Goal: Task Accomplishment & Management: Use online tool/utility

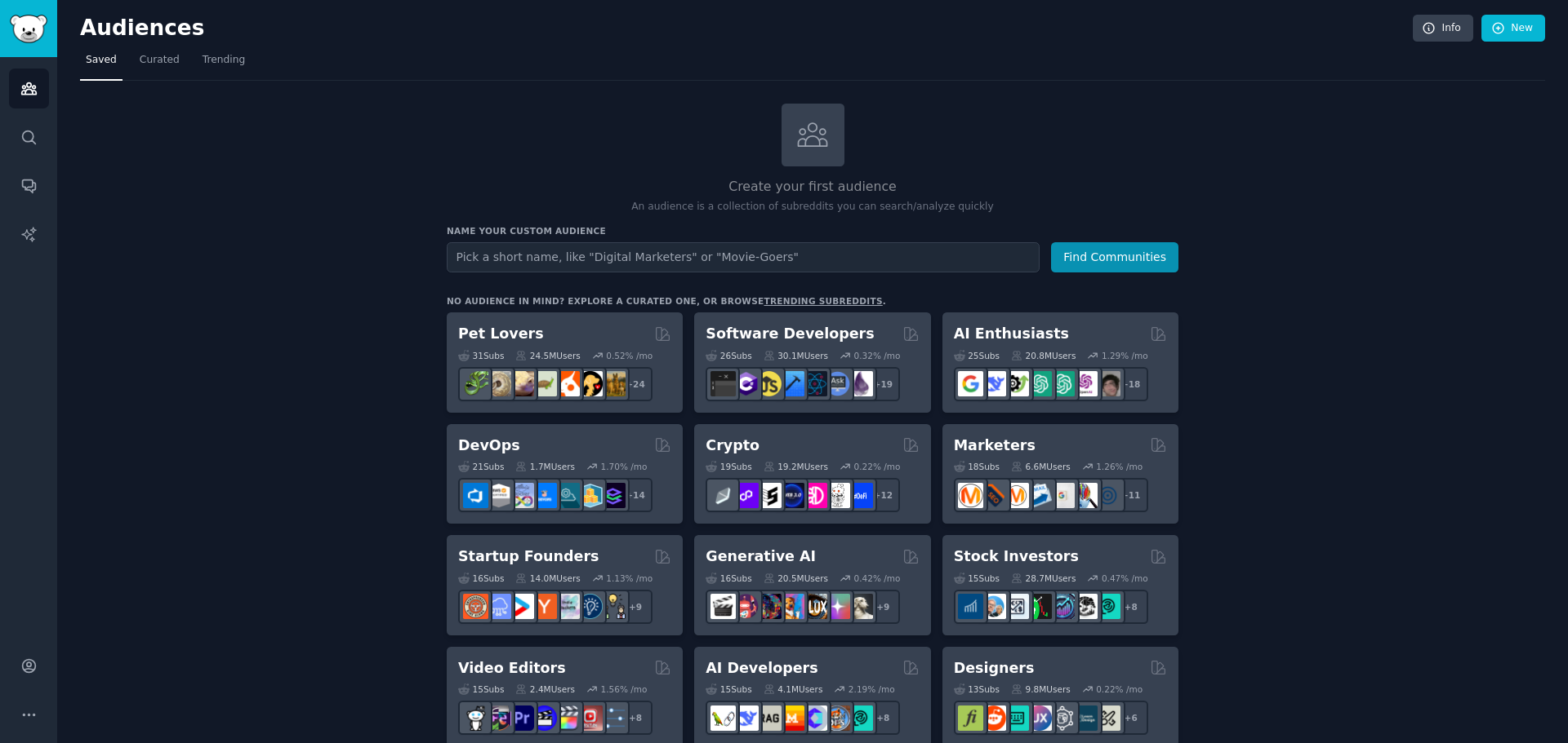
click at [516, 259] on input "text" at bounding box center [742, 258] width 593 height 30
click at [520, 259] on input "text" at bounding box center [742, 258] width 593 height 30
type input "policy management software for sharepoint"
click at [1051, 243] on button "Find Communities" at bounding box center [1114, 258] width 127 height 30
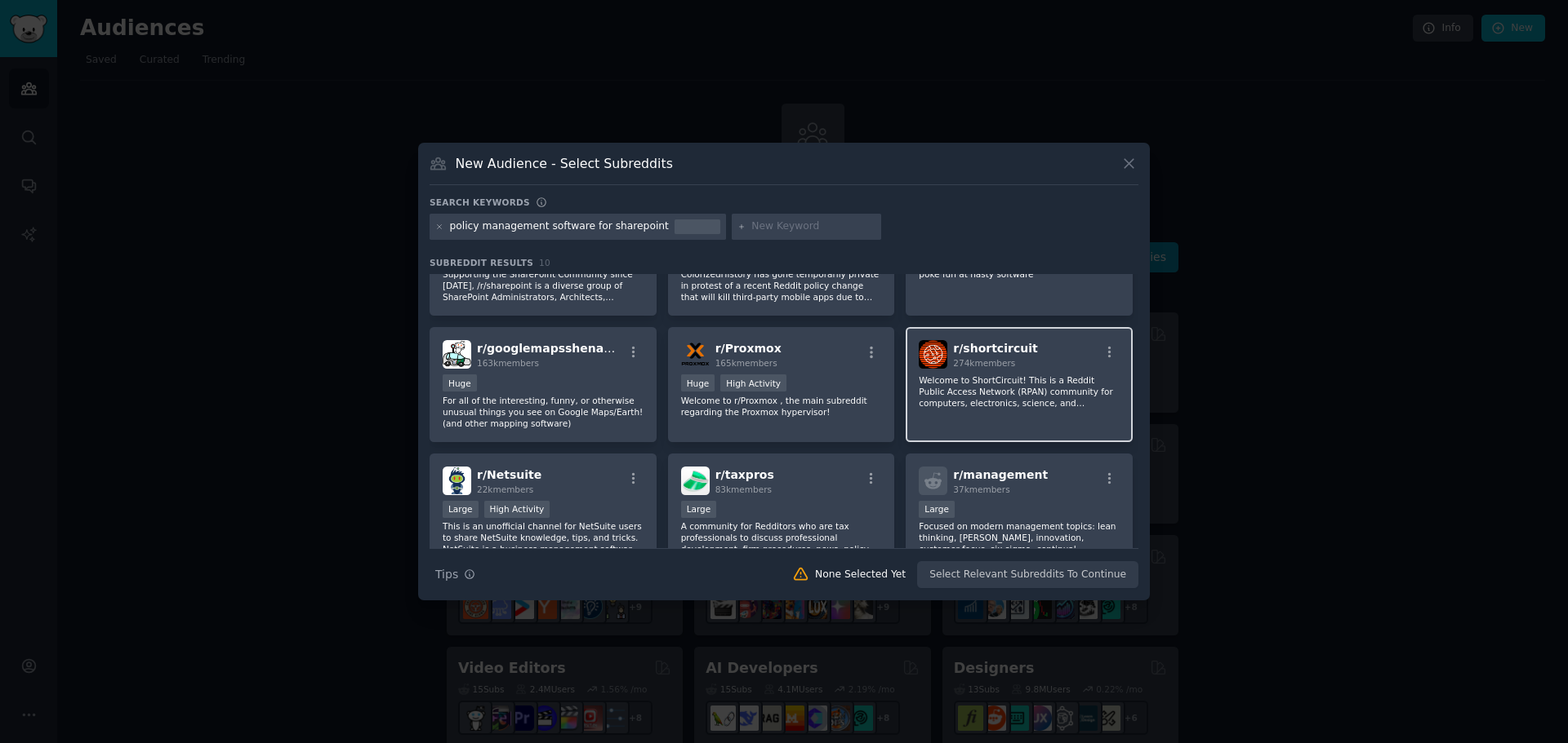
scroll to position [163, 0]
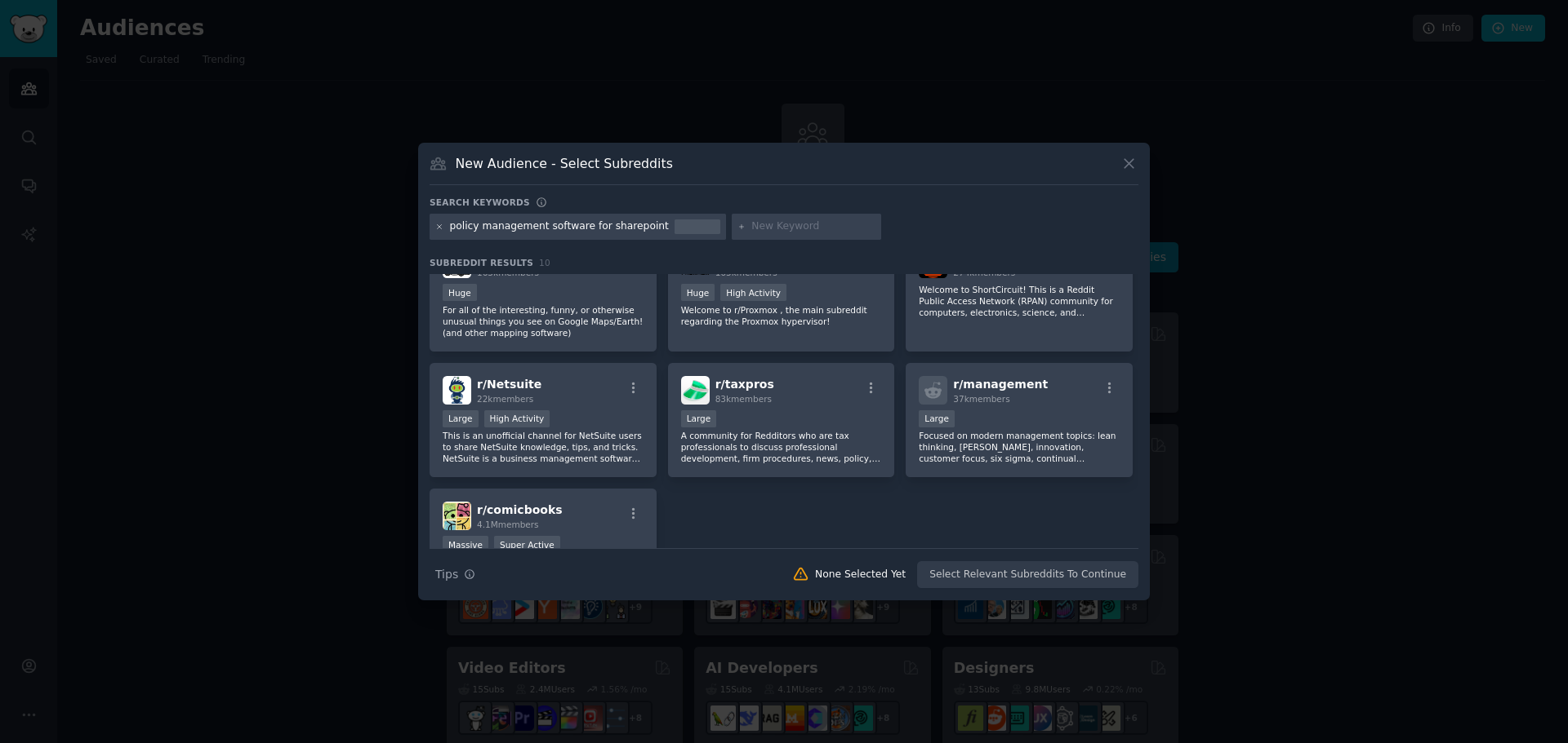
click at [439, 230] on icon at bounding box center [440, 228] width 9 height 9
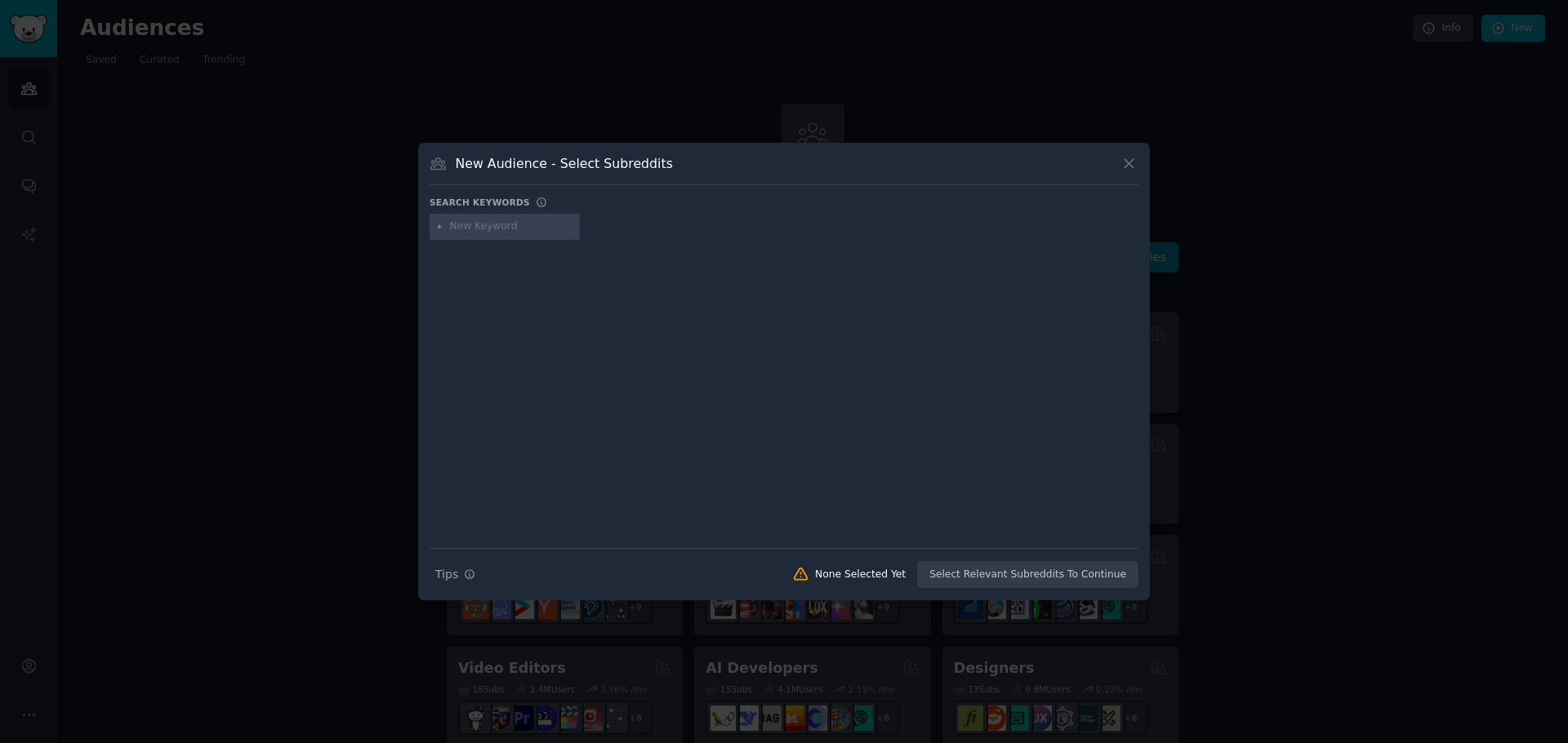
click at [542, 232] on input "text" at bounding box center [512, 227] width 124 height 15
type input "convergepoint"
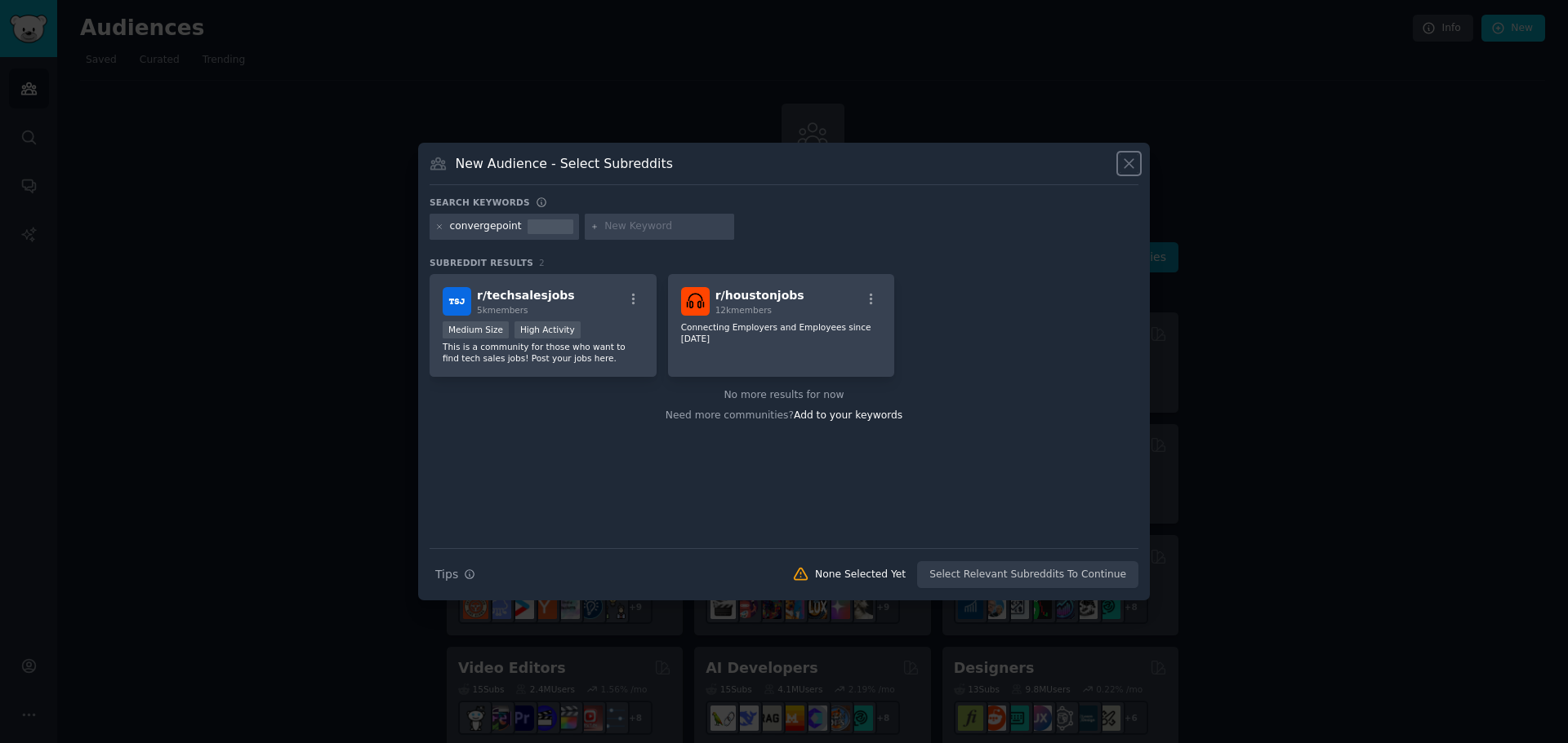
click at [1132, 171] on icon at bounding box center [1128, 163] width 17 height 17
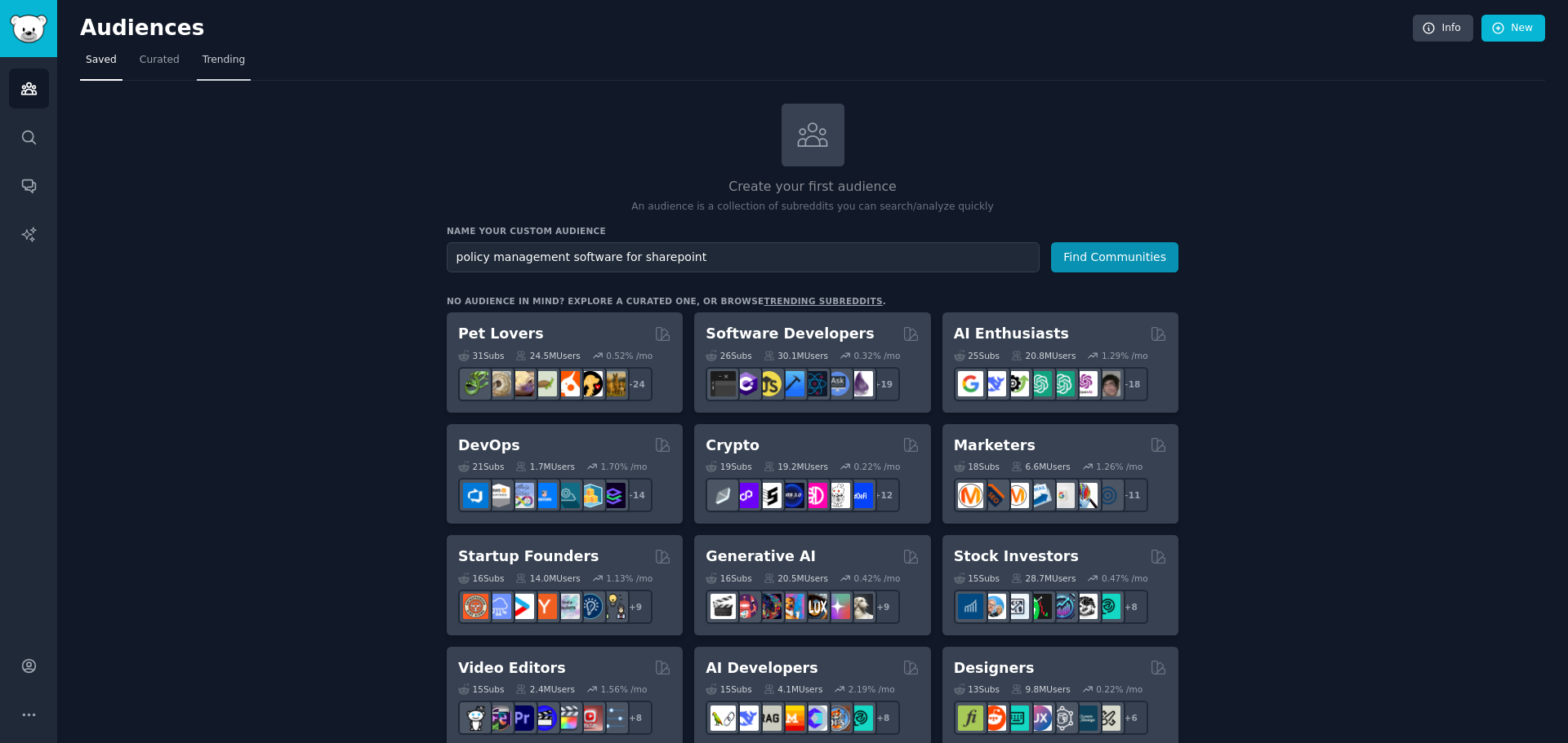
click at [236, 59] on link "Trending" at bounding box center [224, 64] width 54 height 34
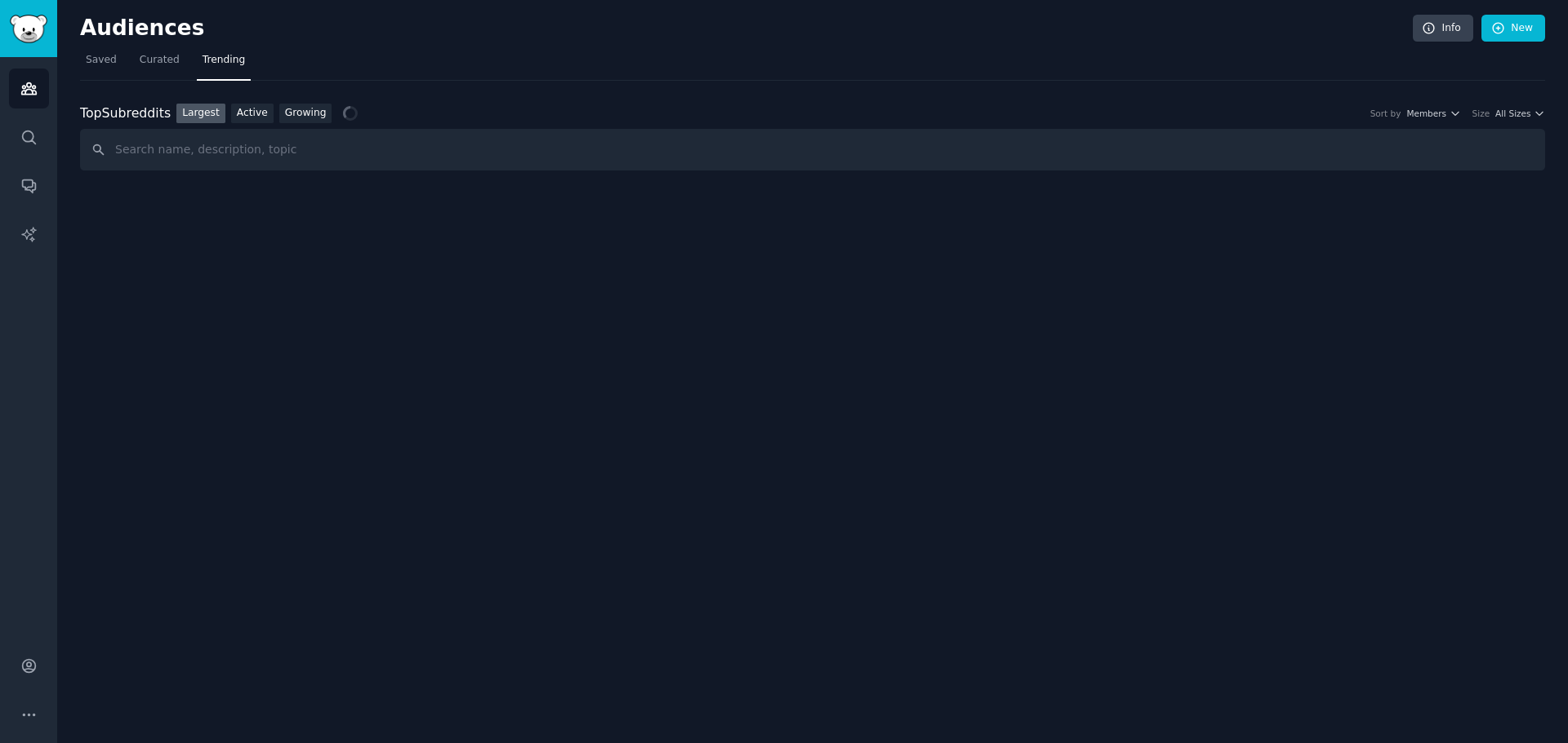
click at [165, 158] on input "text" at bounding box center [812, 149] width 1464 height 42
click at [307, 146] on input "policy management software" at bounding box center [812, 149] width 1464 height 42
click at [262, 147] on input "policy management software for sharepoint" at bounding box center [812, 149] width 1464 height 42
click at [266, 152] on input "policy management software for sharepoint" at bounding box center [812, 149] width 1464 height 42
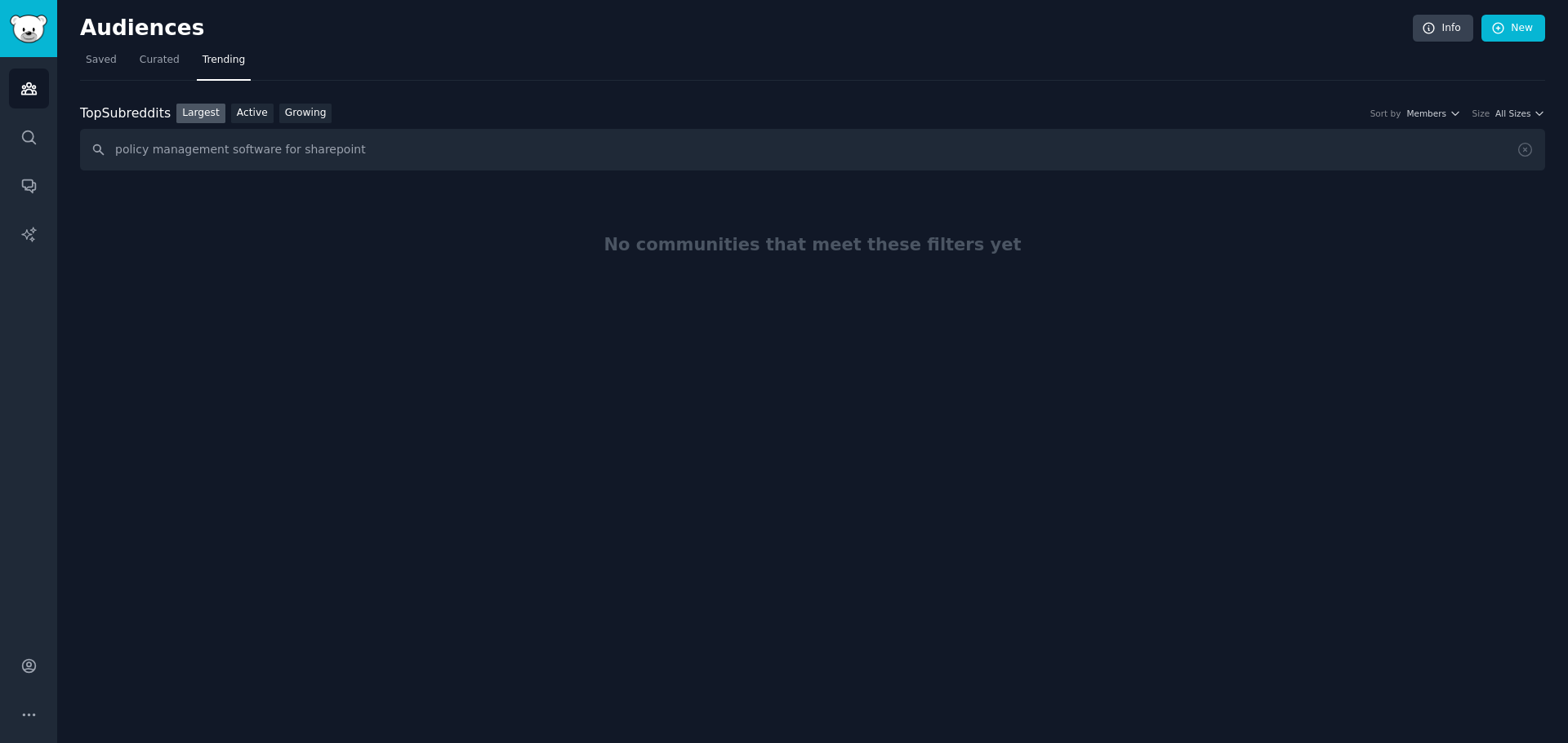
click at [266, 152] on input "policy management software for sharepoint" at bounding box center [812, 149] width 1464 height 42
type input "policy management software sharepoint"
click at [26, 42] on link "Sidebar" at bounding box center [28, 28] width 57 height 57
